Goal: Task Accomplishment & Management: Manage account settings

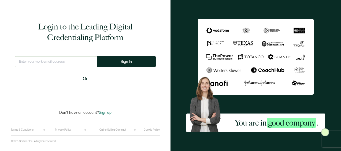
click at [59, 60] on input "text" at bounding box center [56, 61] width 82 height 11
type input "[EMAIL_ADDRESS][DOMAIN_NAME]"
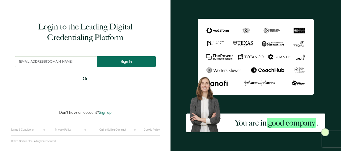
click at [125, 59] on button "Sign In" at bounding box center [126, 61] width 59 height 11
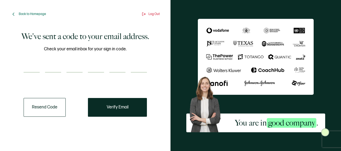
click at [31, 68] on input "number" at bounding box center [32, 67] width 16 height 11
paste input "9"
type input "9"
type input "8"
type input "2"
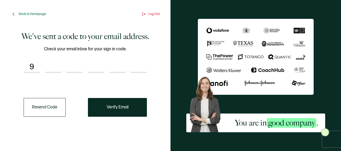
type input "1"
type input "5"
type input "2"
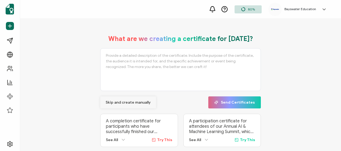
click at [117, 101] on span "Skip and create manually" at bounding box center [128, 103] width 45 height 4
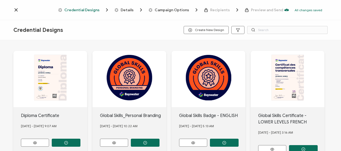
click at [15, 9] on icon at bounding box center [15, 9] width 5 height 5
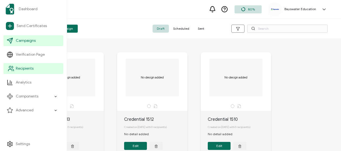
click at [21, 66] on span "Recipients" at bounding box center [25, 68] width 18 height 5
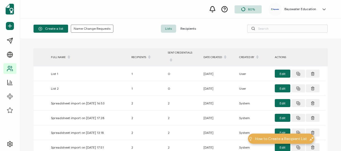
click at [191, 28] on span "Recipients" at bounding box center [188, 29] width 24 height 8
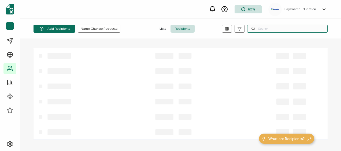
click at [265, 28] on input "text" at bounding box center [287, 29] width 80 height 8
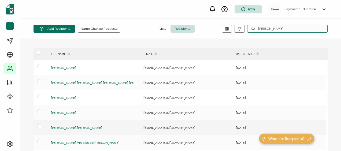
type input "[PERSON_NAME]"
click at [65, 127] on span "[PERSON_NAME] [PERSON_NAME]" at bounding box center [76, 128] width 51 height 4
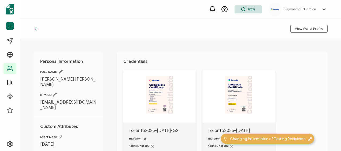
click at [247, 55] on div "Credentials Toronto2025-[DATE]-GS Shared on: Add to LinkedIn: Download PDF: Sta…" at bounding box center [222, 143] width 211 height 182
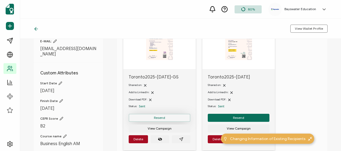
scroll to position [80, 0]
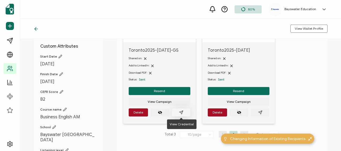
click at [185, 111] on button "button" at bounding box center [181, 113] width 19 height 8
click at [258, 111] on button "button" at bounding box center [260, 113] width 19 height 8
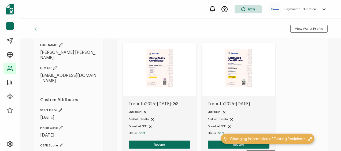
scroll to position [0, 0]
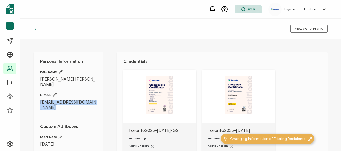
drag, startPoint x: 60, startPoint y: 102, endPoint x: 39, endPoint y: 97, distance: 20.9
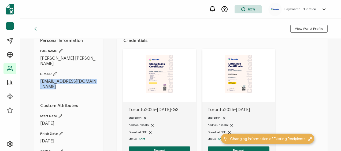
scroll to position [54, 0]
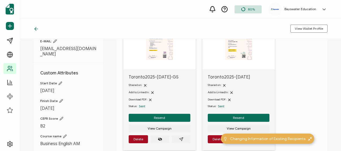
click at [116, 69] on div "Personal Information FULL NAME: [PERSON_NAME] [PERSON_NAME] E-MAIL: [EMAIL_ADDR…" at bounding box center [180, 95] width 321 height 112
click at [168, 116] on button "Resend" at bounding box center [160, 118] width 62 height 8
click at [196, 112] on div "Toronto2025-[DATE] Shared on: Add to LinkedIn: Download PDF: Status: Sent Resen…" at bounding box center [159, 110] width 72 height 82
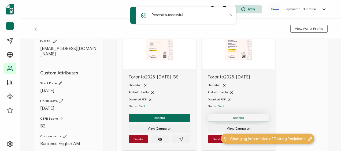
click at [165, 116] on span "Resend" at bounding box center [159, 117] width 11 height 3
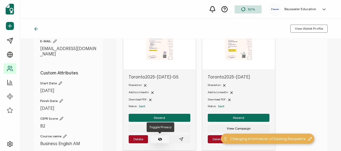
click at [156, 138] on button "button" at bounding box center [160, 139] width 19 height 8
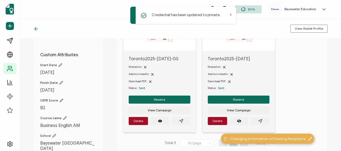
scroll to position [80, 0]
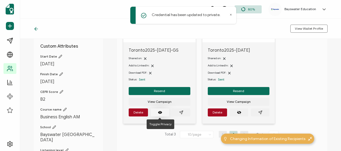
click at [160, 111] on icon "eye off" at bounding box center [160, 113] width 4 height 4
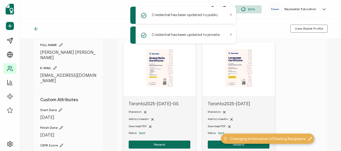
scroll to position [27, 0]
click at [230, 14] on icon at bounding box center [230, 14] width 1 height 1
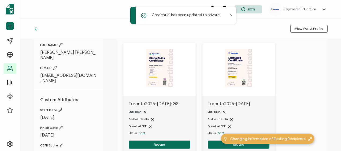
click at [113, 72] on div "Personal Information FULL NAME: [PERSON_NAME] [PERSON_NAME] E-MAIL: [EMAIL_ADDR…" at bounding box center [180, 95] width 321 height 112
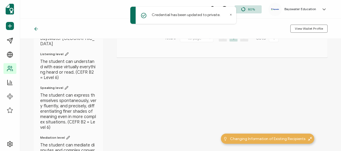
scroll to position [188, 0]
